Goal: Task Accomplishment & Management: Use online tool/utility

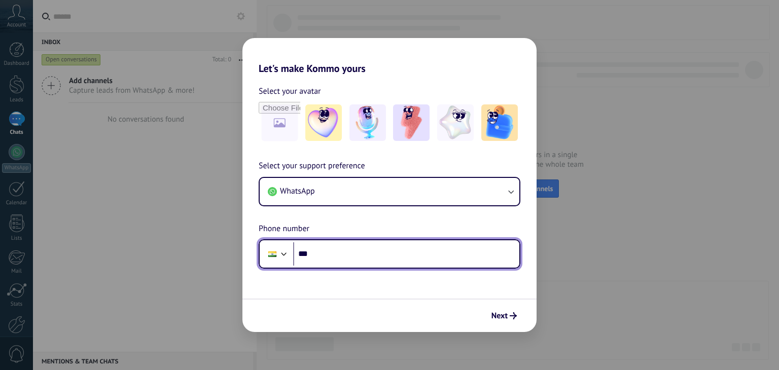
click at [403, 252] on input "***" at bounding box center [406, 253] width 226 height 23
type input "**********"
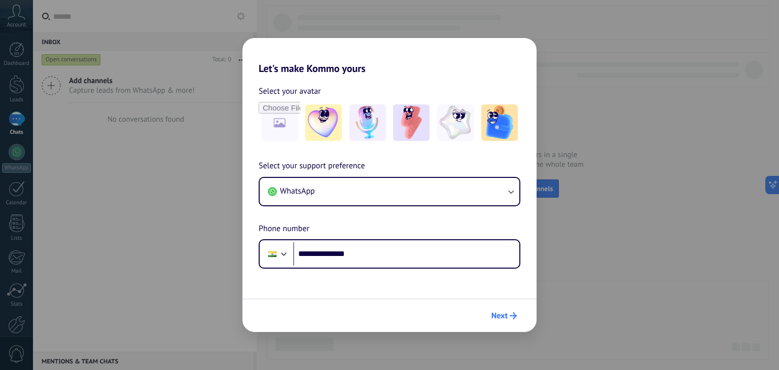
click at [503, 316] on span "Next" at bounding box center [499, 315] width 16 height 7
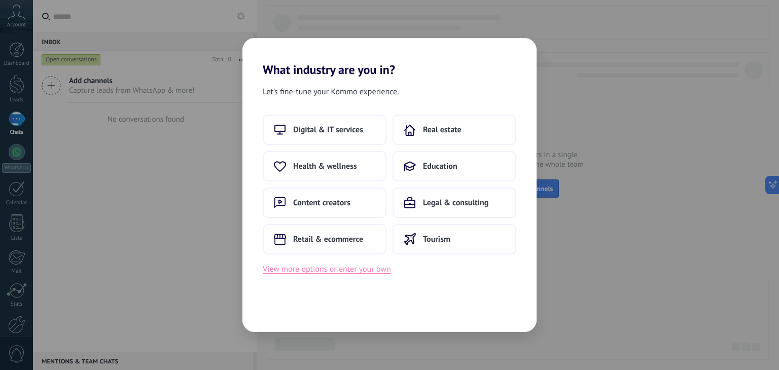
click at [379, 264] on button "View more options or enter your own" at bounding box center [327, 269] width 128 height 13
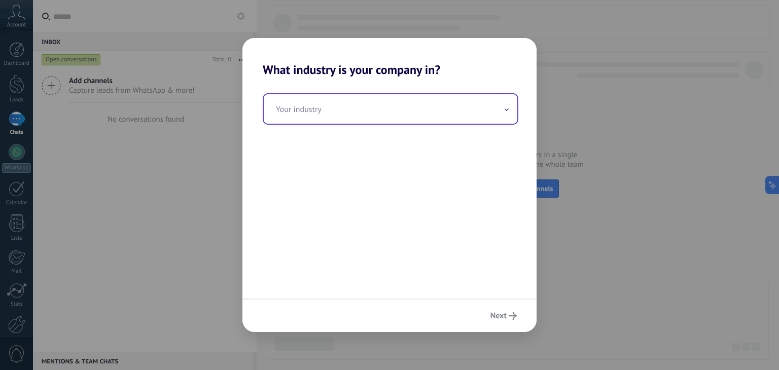
click at [384, 119] on input "text" at bounding box center [390, 108] width 253 height 29
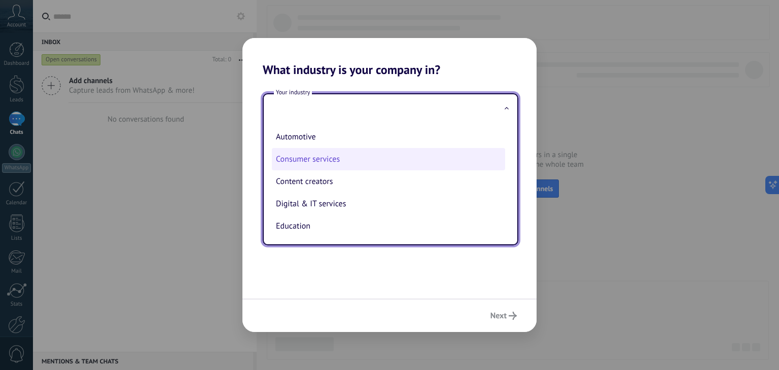
click at [377, 168] on li "Consumer services" at bounding box center [388, 159] width 233 height 22
type input "**********"
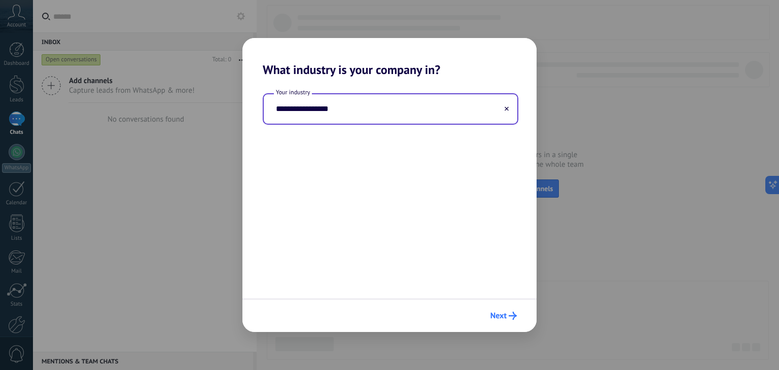
click at [499, 317] on span "Next" at bounding box center [498, 315] width 16 height 7
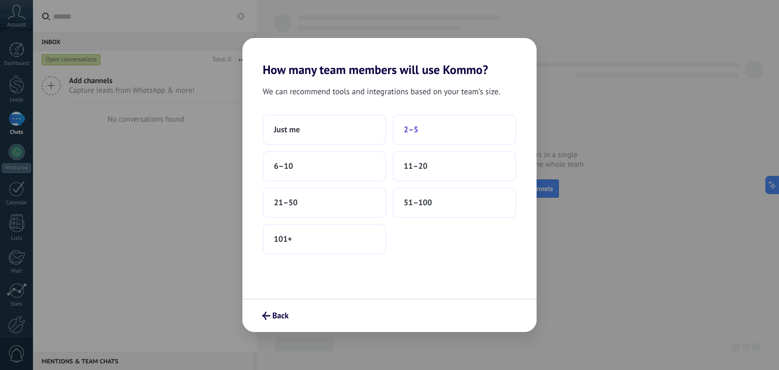
click at [398, 126] on button "2–5" at bounding box center [454, 130] width 124 height 30
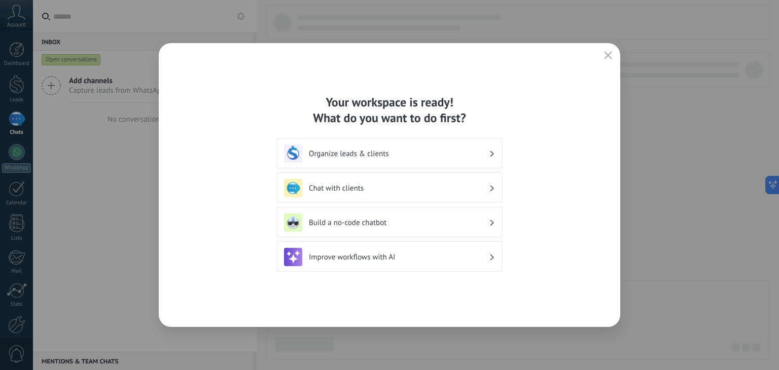
click at [395, 187] on h3 "Chat with clients" at bounding box center [399, 189] width 180 height 10
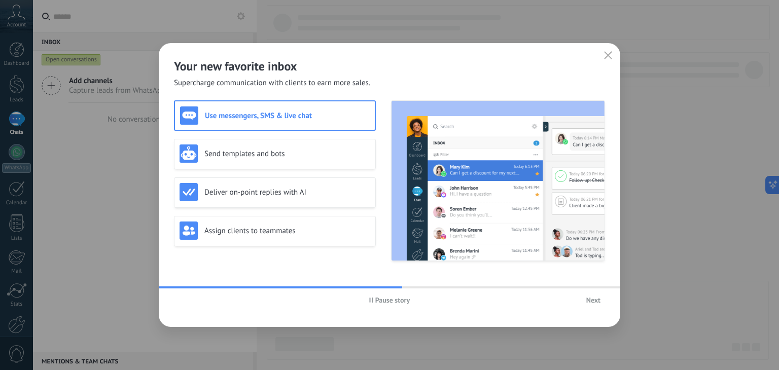
click at [590, 299] on span "Next" at bounding box center [593, 300] width 14 height 7
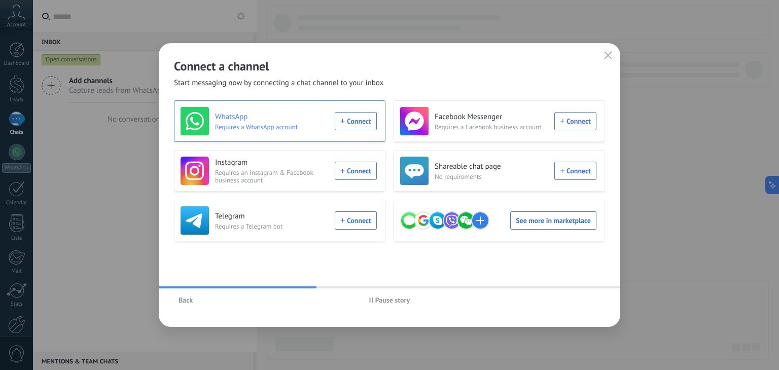
click at [360, 119] on div "WhatsApp Requires a WhatsApp account Connect" at bounding box center [278, 121] width 196 height 28
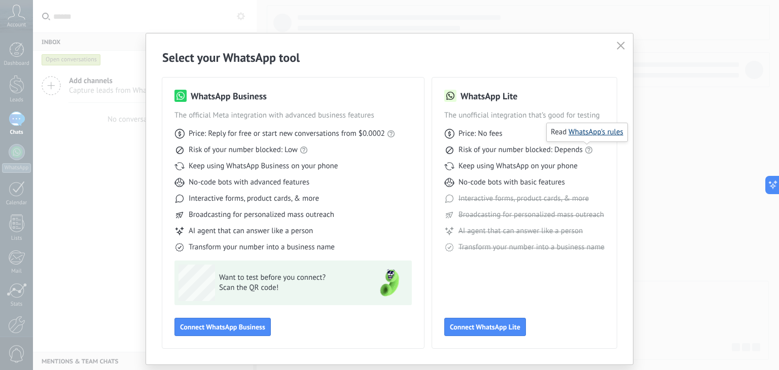
click at [607, 131] on link "WhatsApp's rules" at bounding box center [595, 132] width 55 height 10
click at [223, 329] on span "Connect WhatsApp Business" at bounding box center [222, 326] width 85 height 7
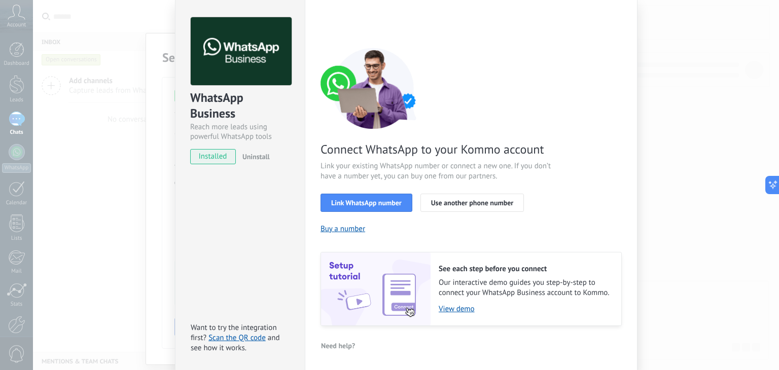
scroll to position [35, 0]
click at [361, 200] on span "Link WhatsApp number" at bounding box center [366, 203] width 70 height 7
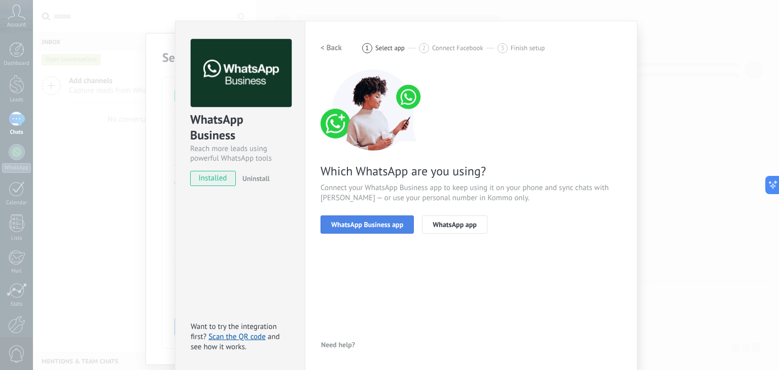
click at [376, 221] on span "WhatsApp Business app" at bounding box center [367, 224] width 72 height 7
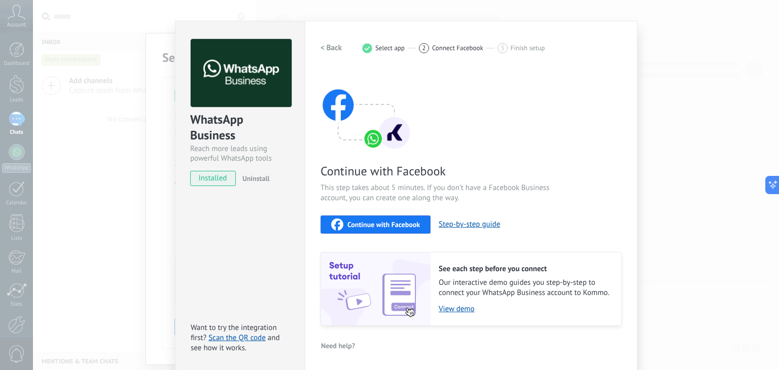
click at [376, 221] on span "Continue with Facebook" at bounding box center [383, 224] width 72 height 7
click at [401, 224] on span "Continue with Facebook" at bounding box center [383, 224] width 72 height 7
click at [475, 223] on button "Step-by-step guide" at bounding box center [469, 225] width 61 height 10
click at [238, 335] on link "Scan the QR code" at bounding box center [236, 338] width 57 height 10
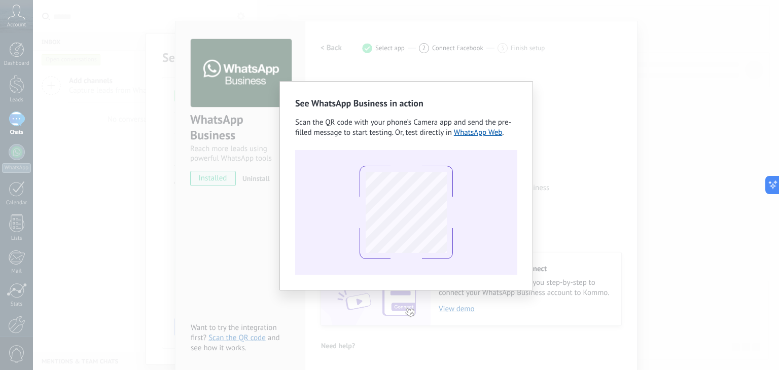
click at [722, 104] on div "See WhatsApp Business in action Scan the QR code with your phone’s Camera app a…" at bounding box center [406, 185] width 746 height 370
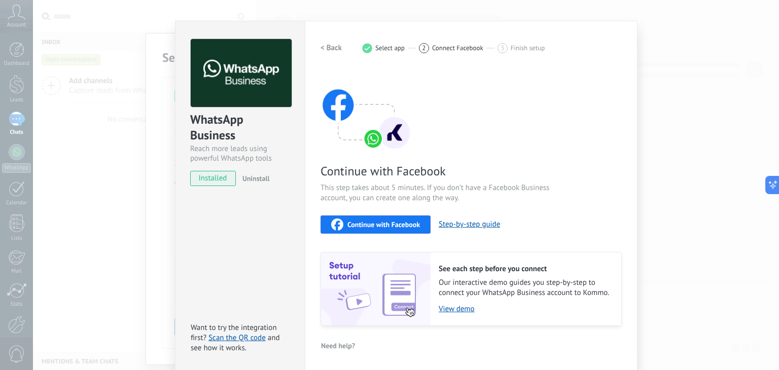
click at [525, 76] on div "Continue with Facebook This step takes about 5 minutes. If you don’t have a Fac…" at bounding box center [470, 197] width 301 height 257
click at [688, 114] on div "WhatsApp Business Reach more leads using powerful WhatsApp tools installed Unin…" at bounding box center [406, 185] width 746 height 370
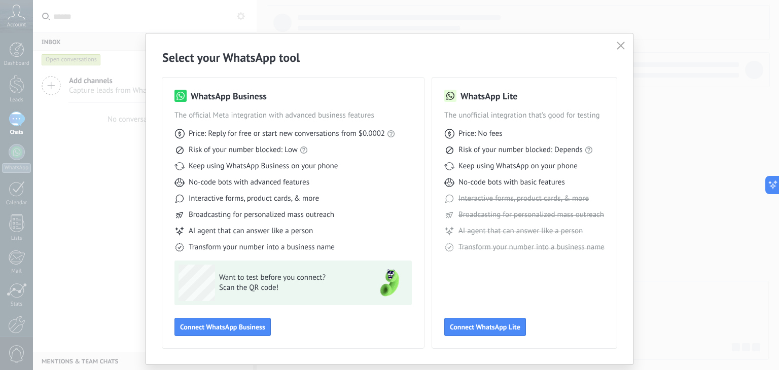
click at [617, 48] on use "button" at bounding box center [621, 46] width 8 height 8
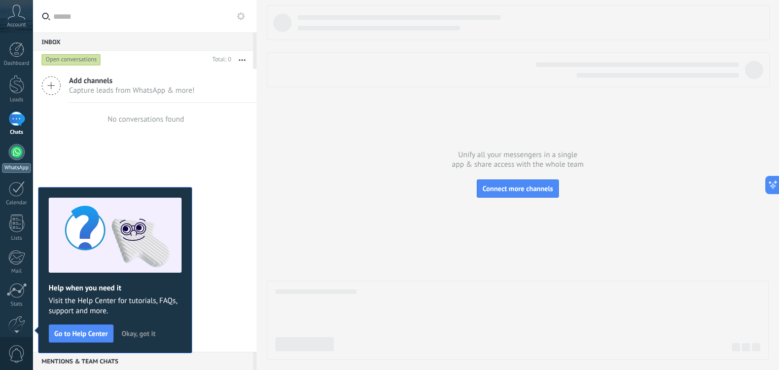
click at [18, 153] on div at bounding box center [17, 152] width 16 height 16
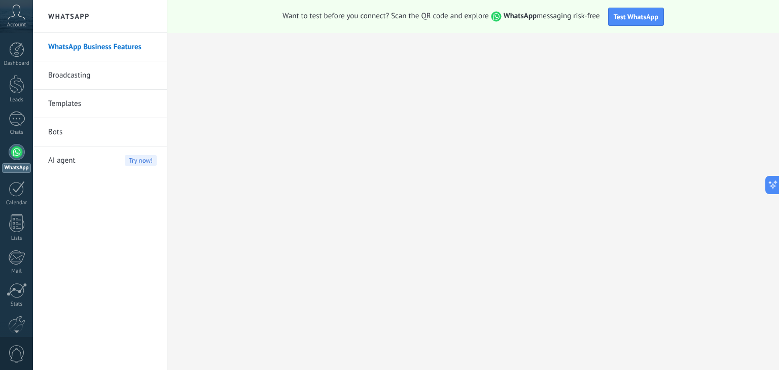
click at [97, 131] on link "Bots" at bounding box center [102, 132] width 108 height 28
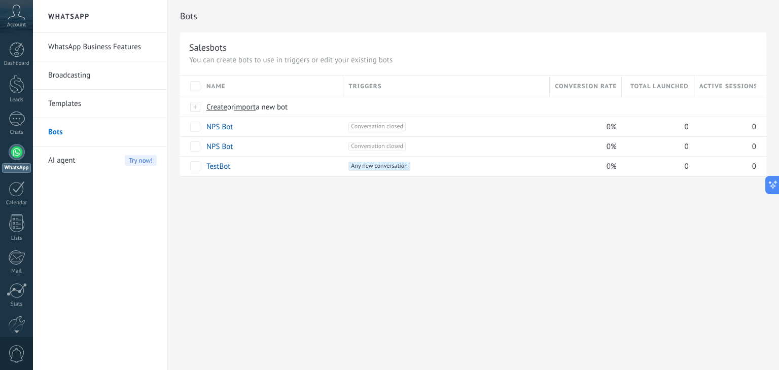
click at [89, 158] on div "AI agent Try now!" at bounding box center [102, 161] width 108 height 28
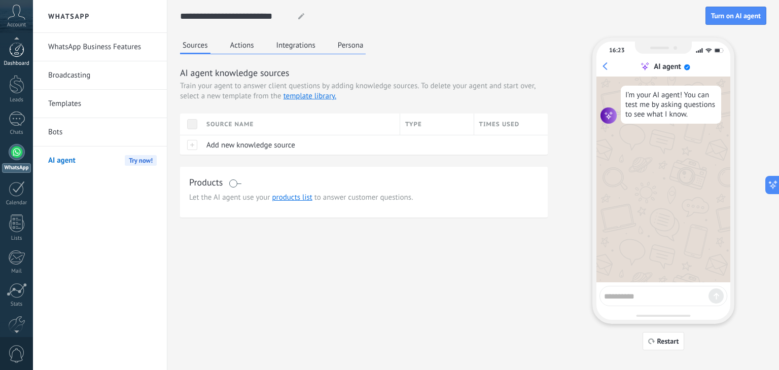
click at [17, 52] on div at bounding box center [16, 49] width 15 height 15
